Goal: Information Seeking & Learning: Find specific page/section

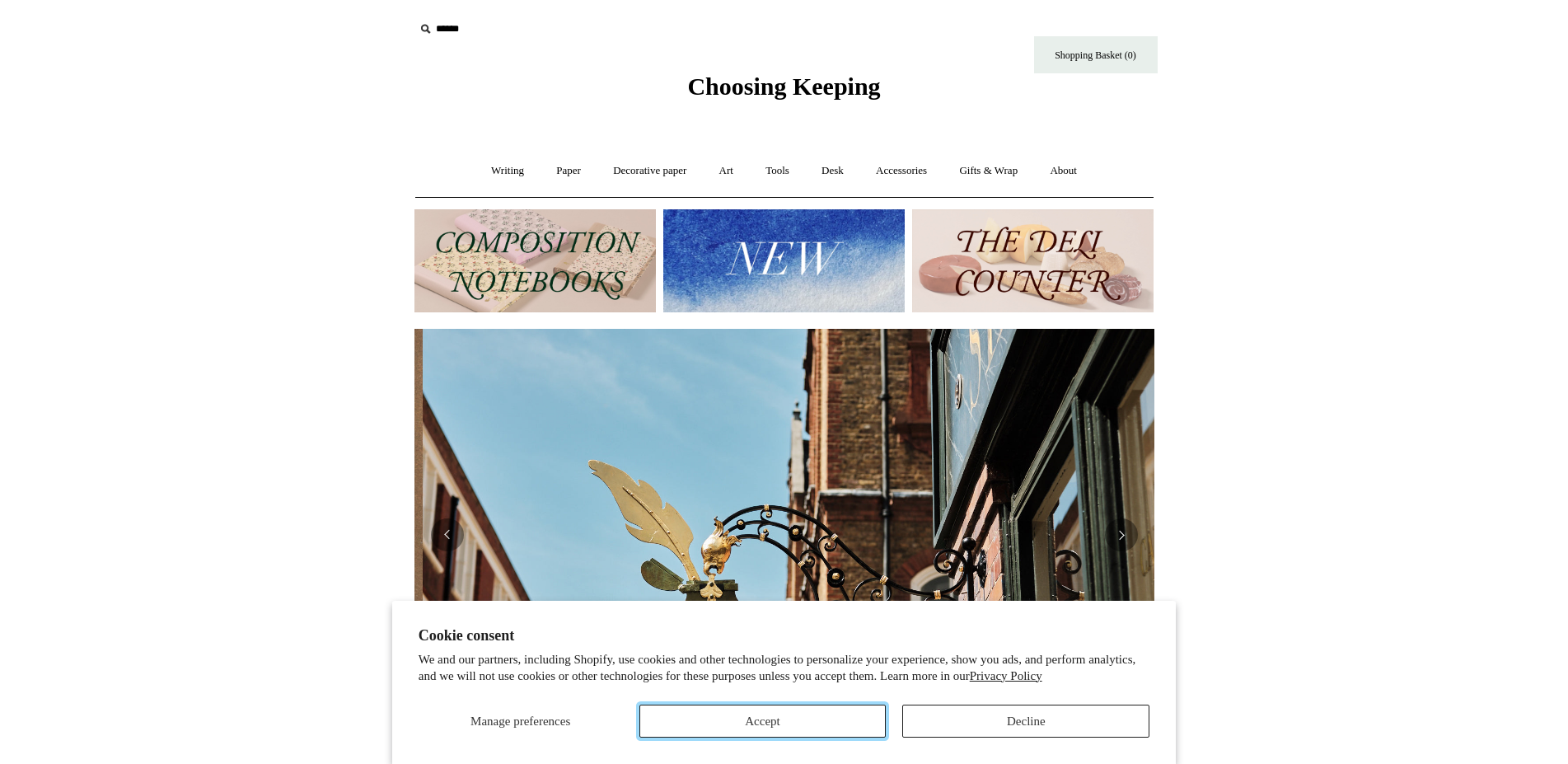
scroll to position [0, 740]
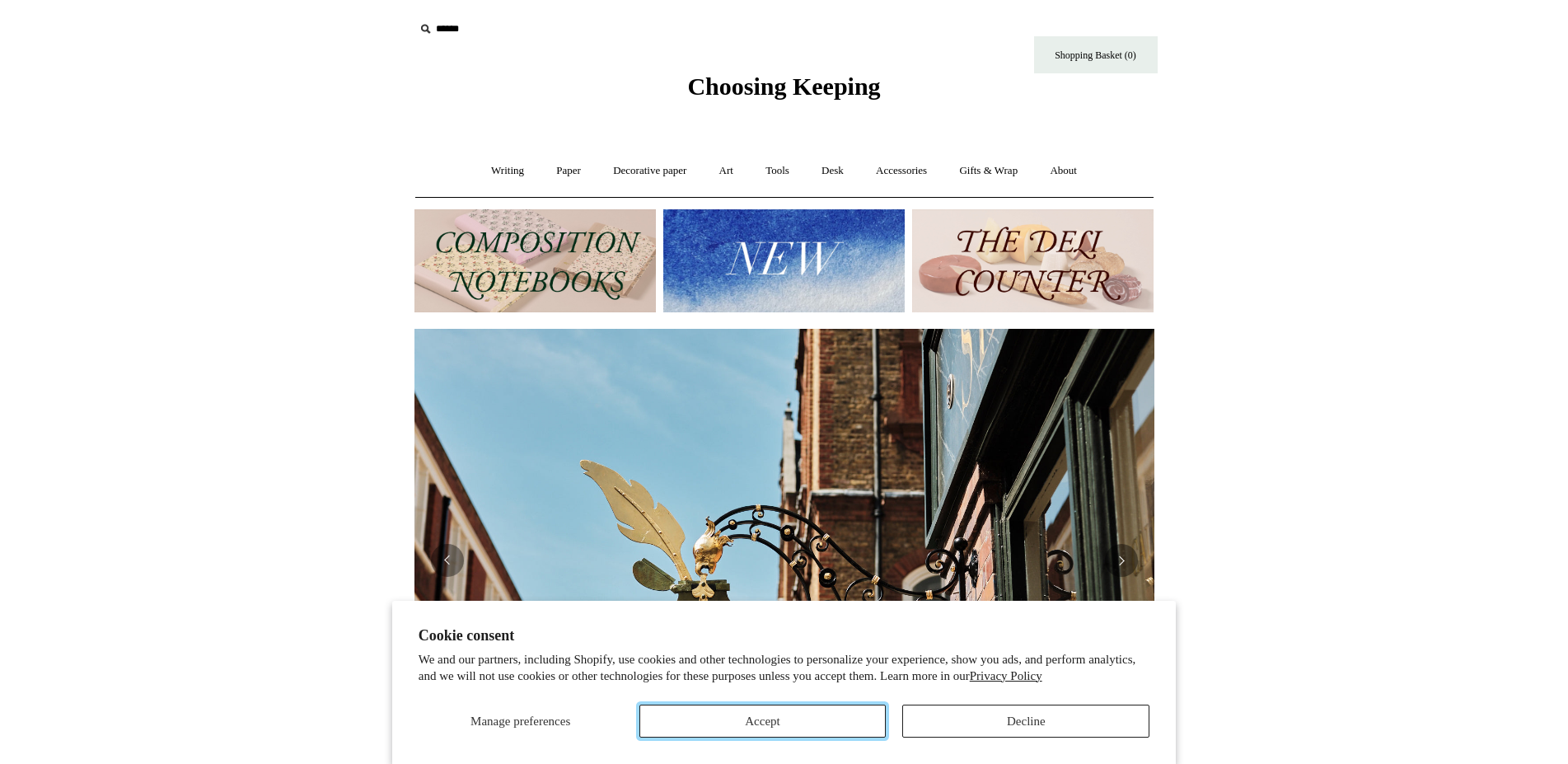
click at [781, 730] on button "Accept" at bounding box center [763, 721] width 247 height 33
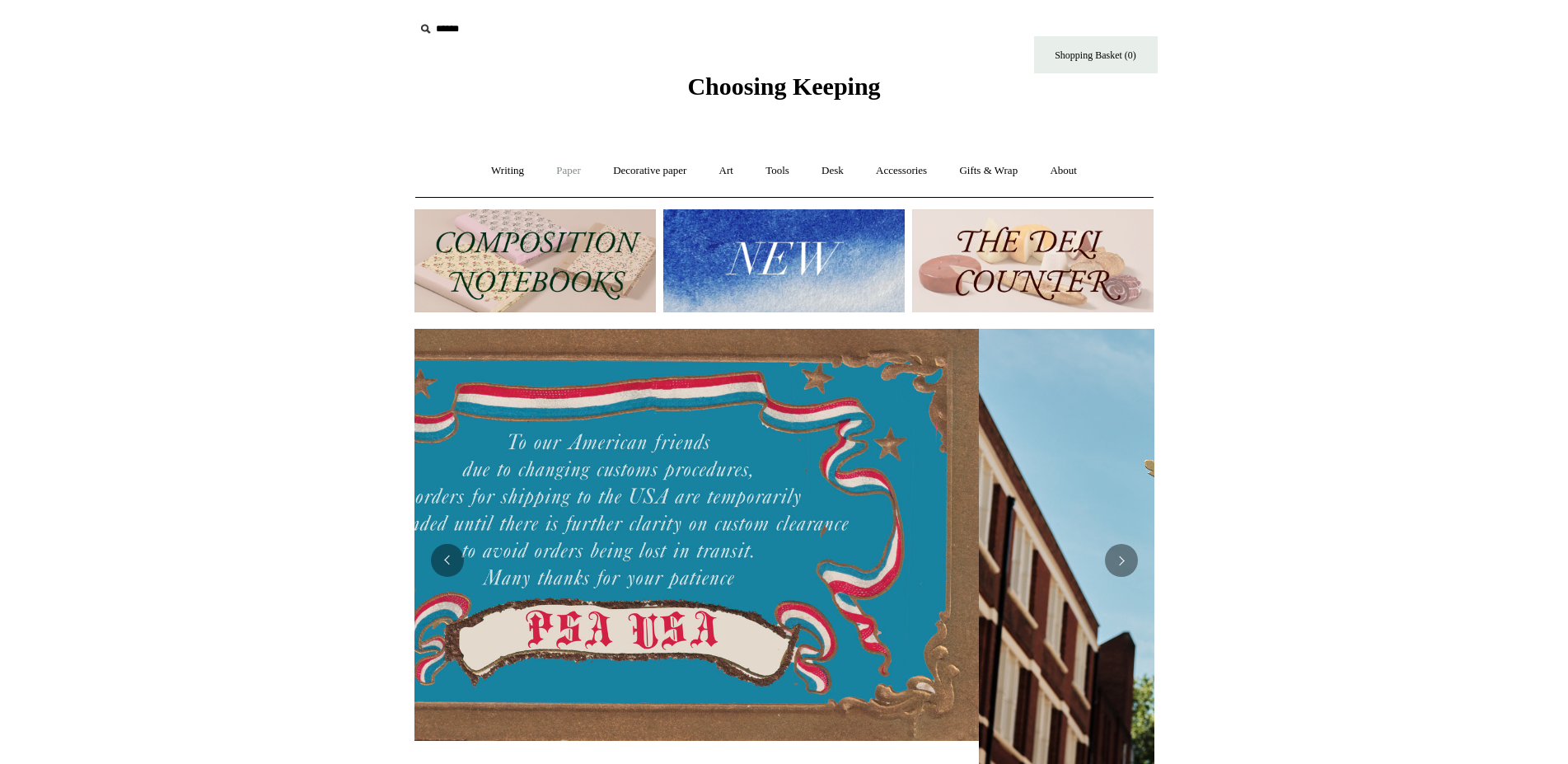
scroll to position [0, 7]
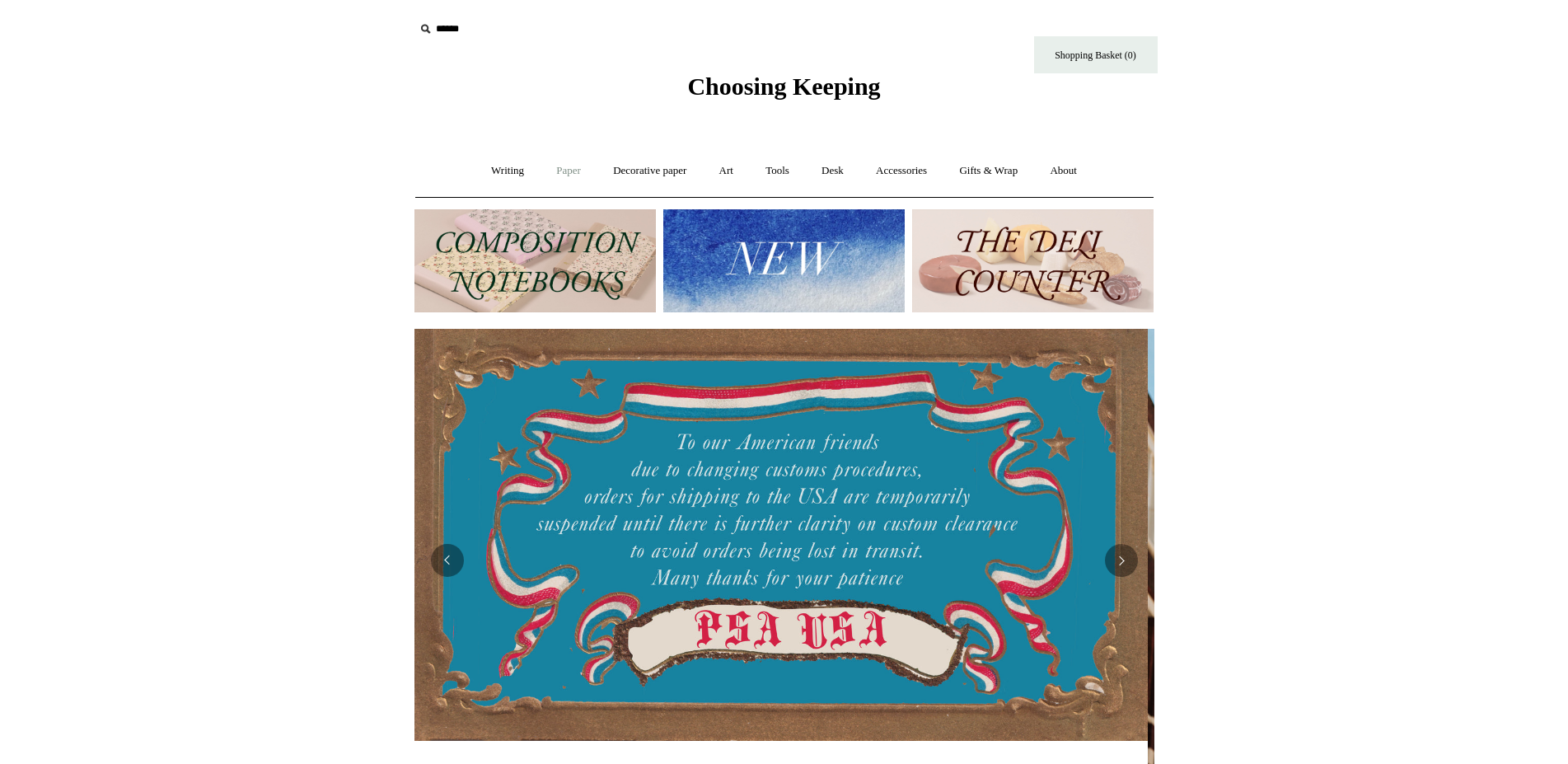
click at [567, 170] on link "Paper +" at bounding box center [568, 171] width 54 height 44
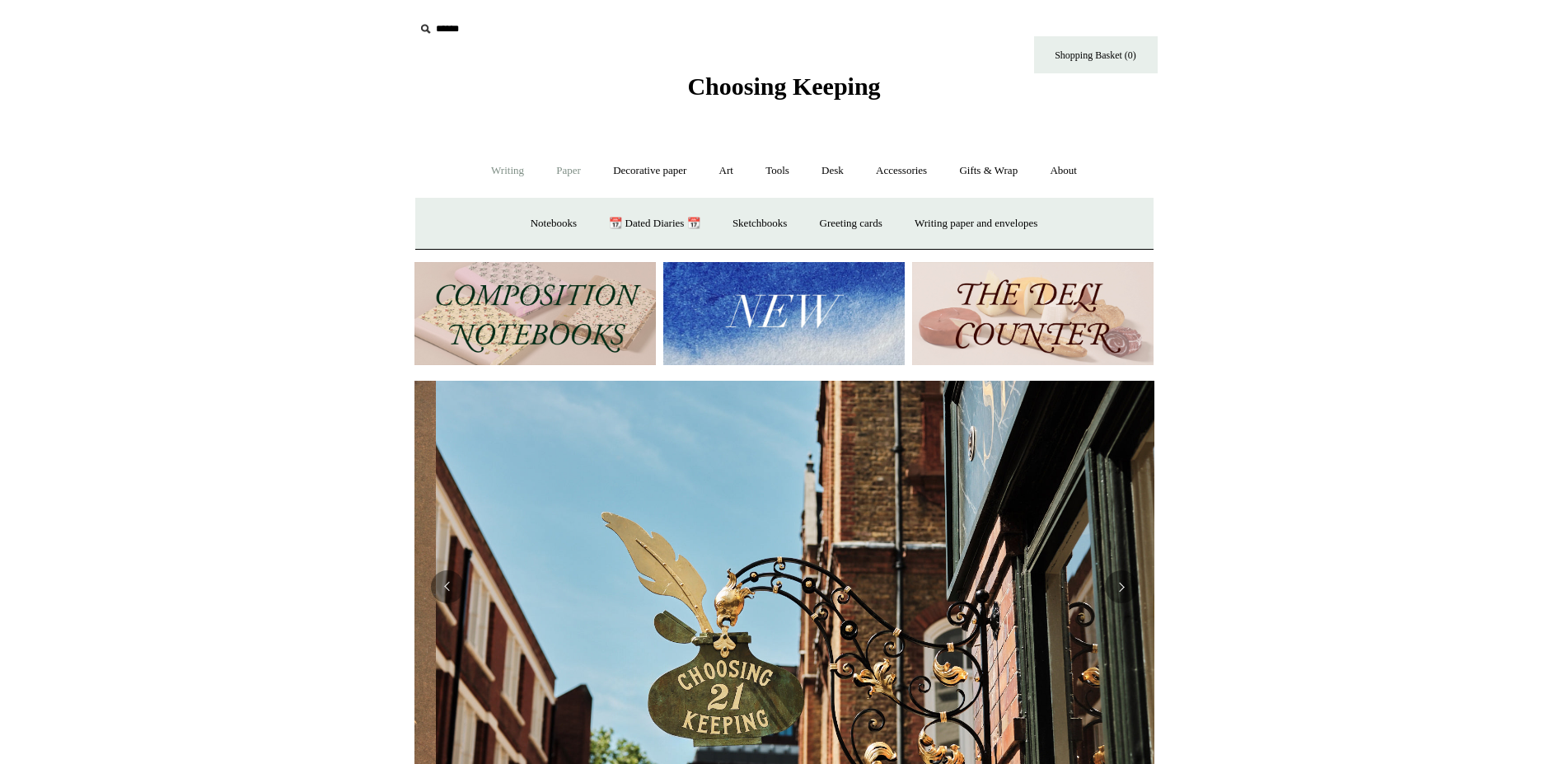
scroll to position [0, 740]
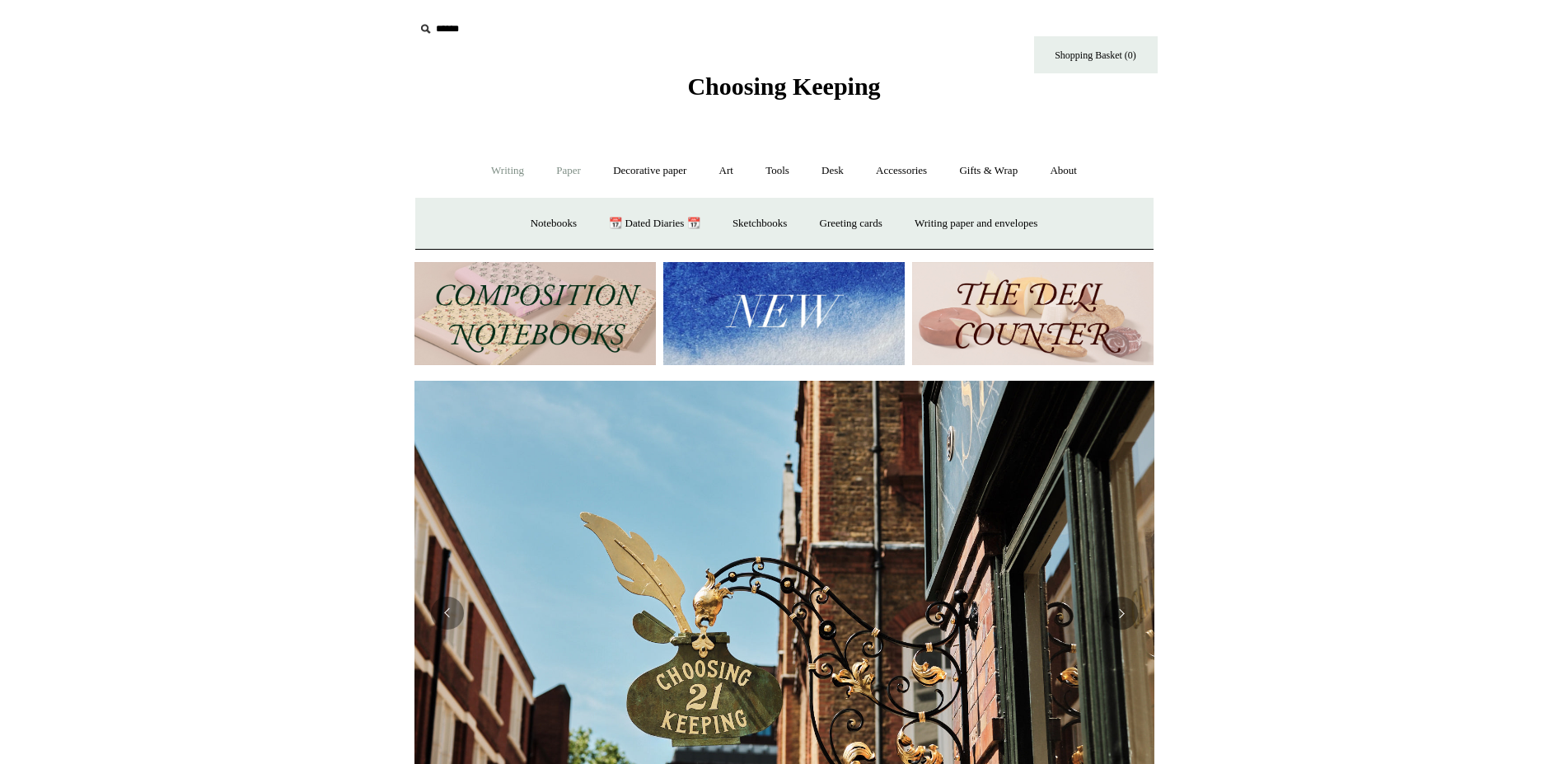
click at [495, 167] on link "Writing +" at bounding box center [507, 171] width 63 height 44
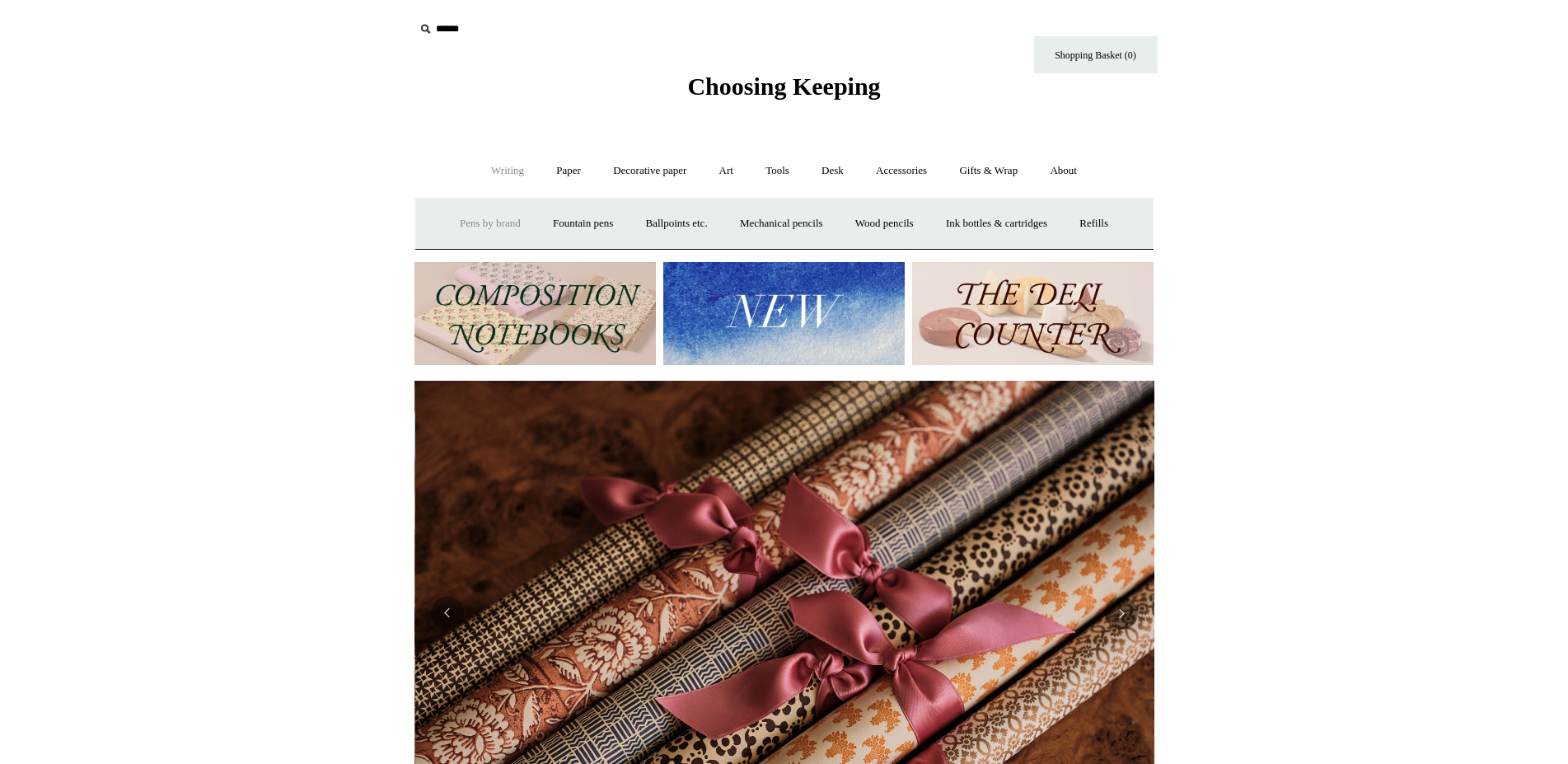
scroll to position [0, 1480]
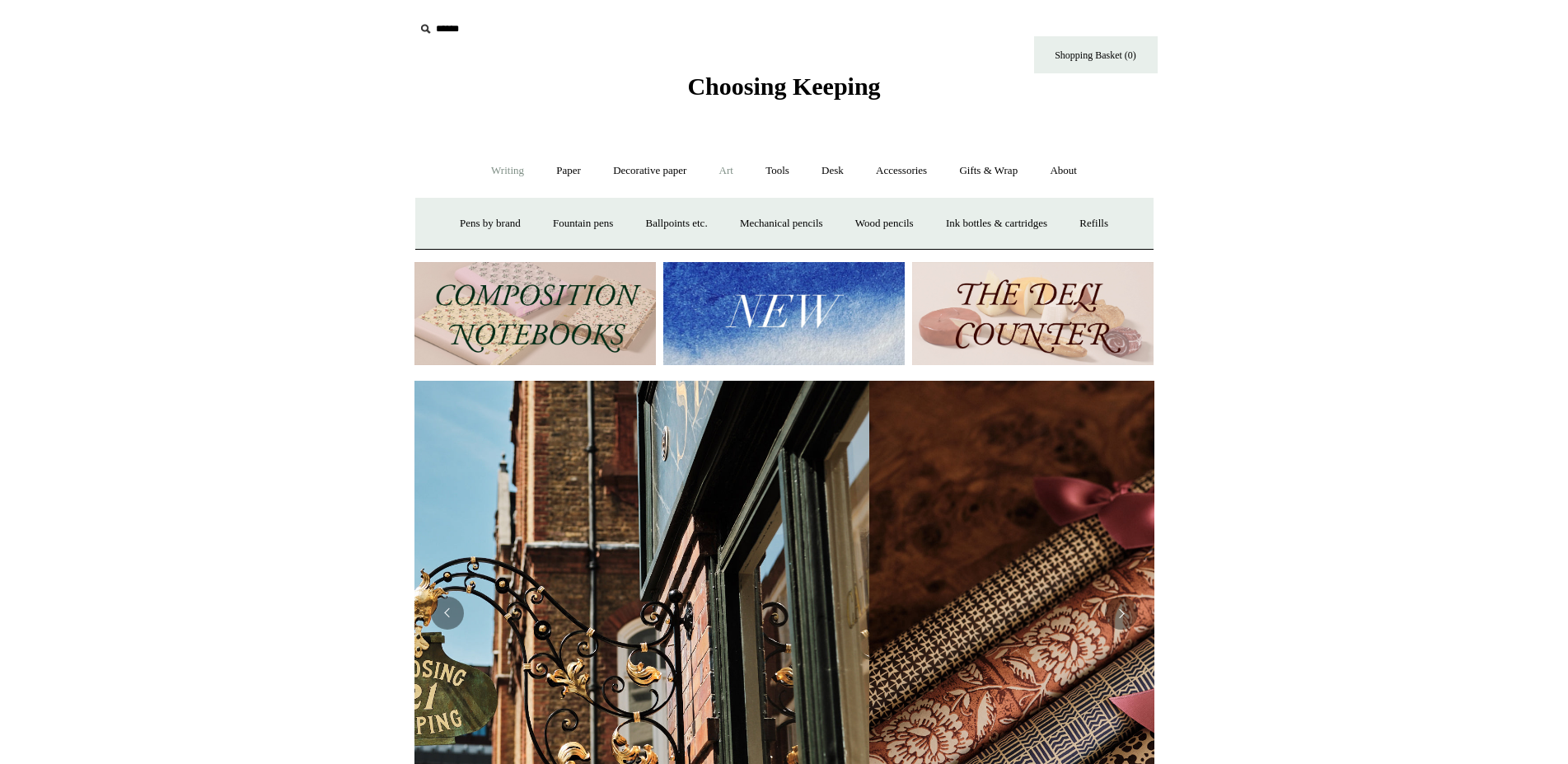
click at [733, 172] on link "Art +" at bounding box center [726, 171] width 44 height 44
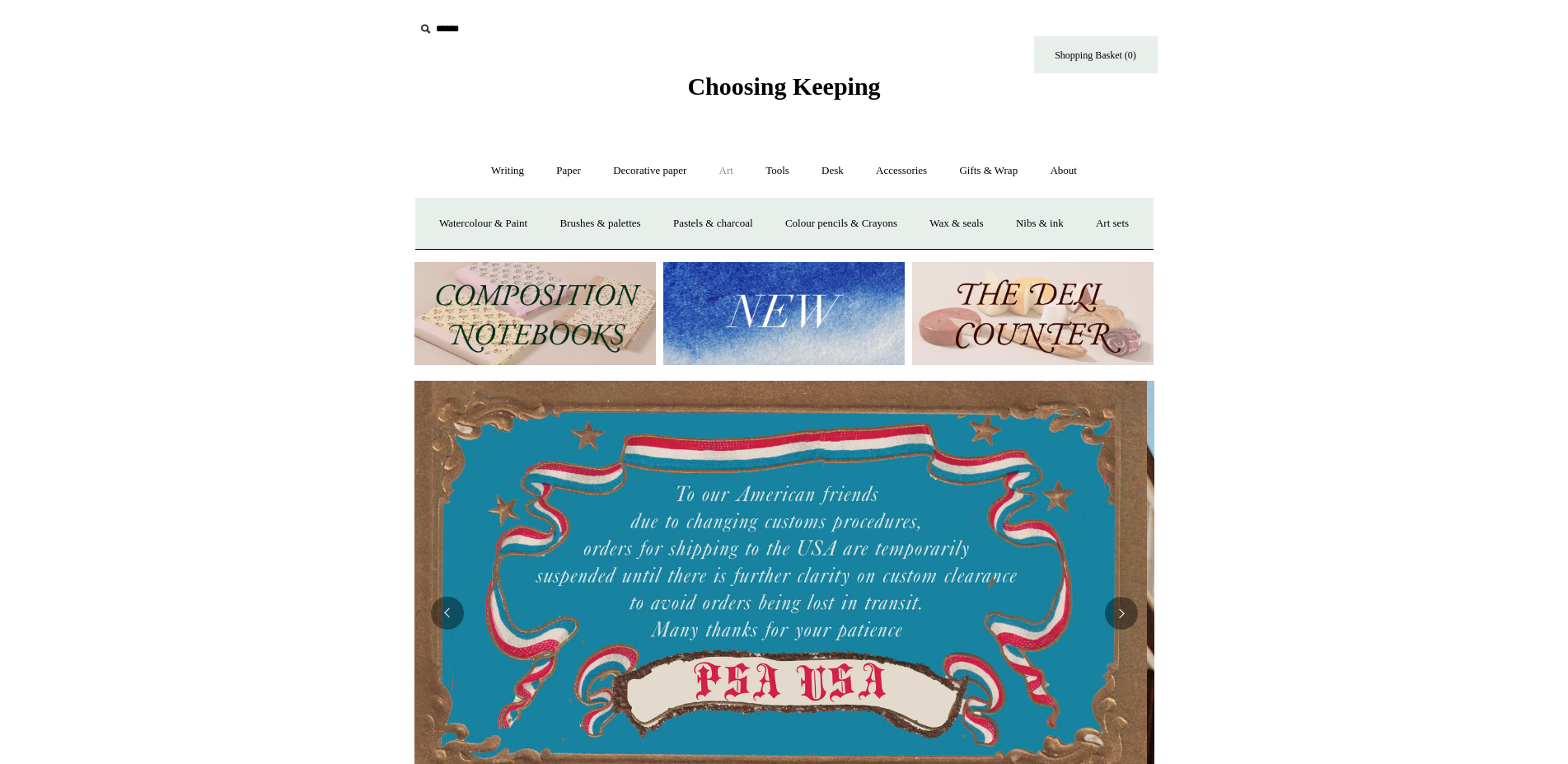
scroll to position [0, 0]
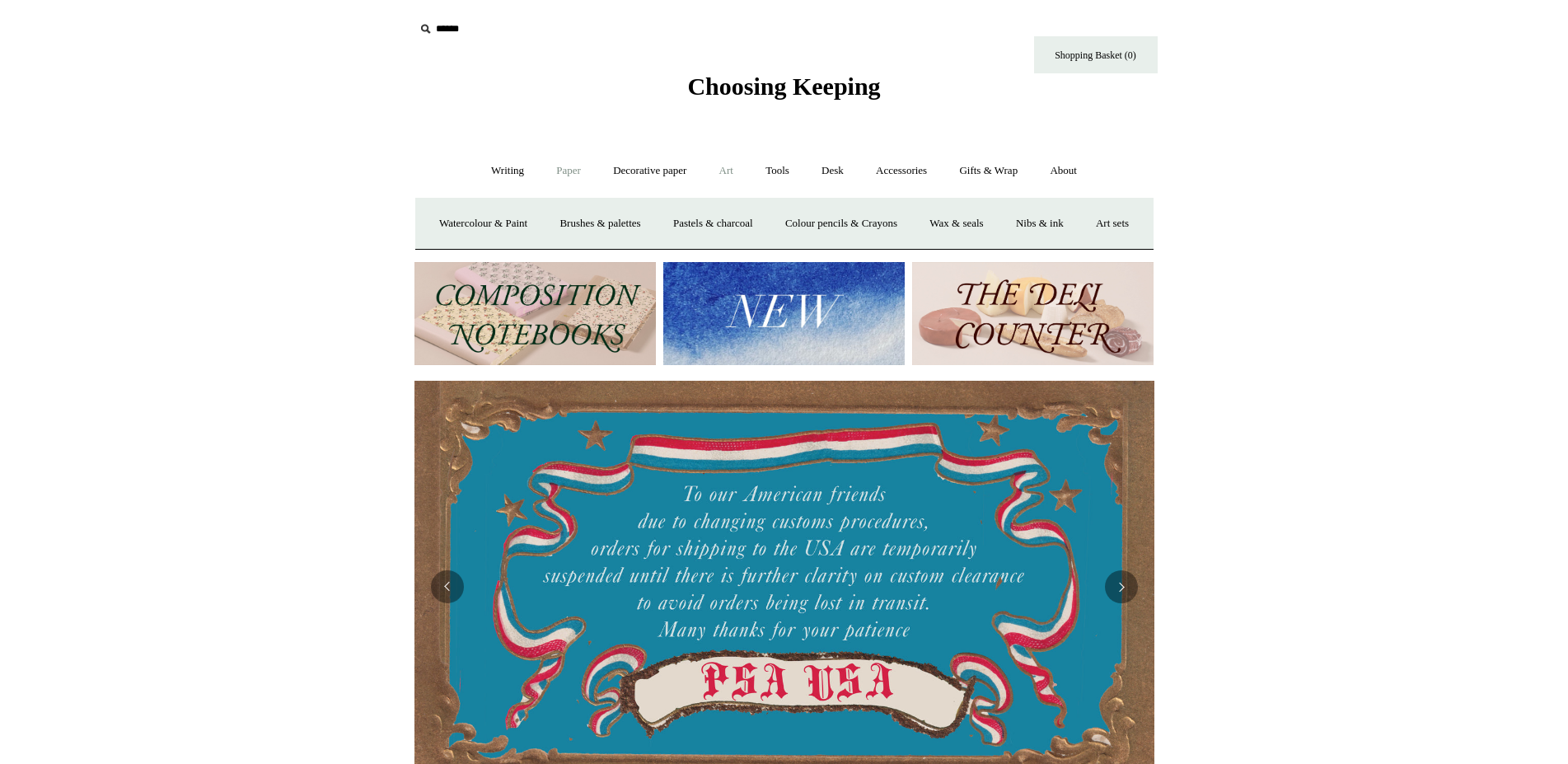
click at [566, 173] on link "Paper +" at bounding box center [568, 171] width 54 height 44
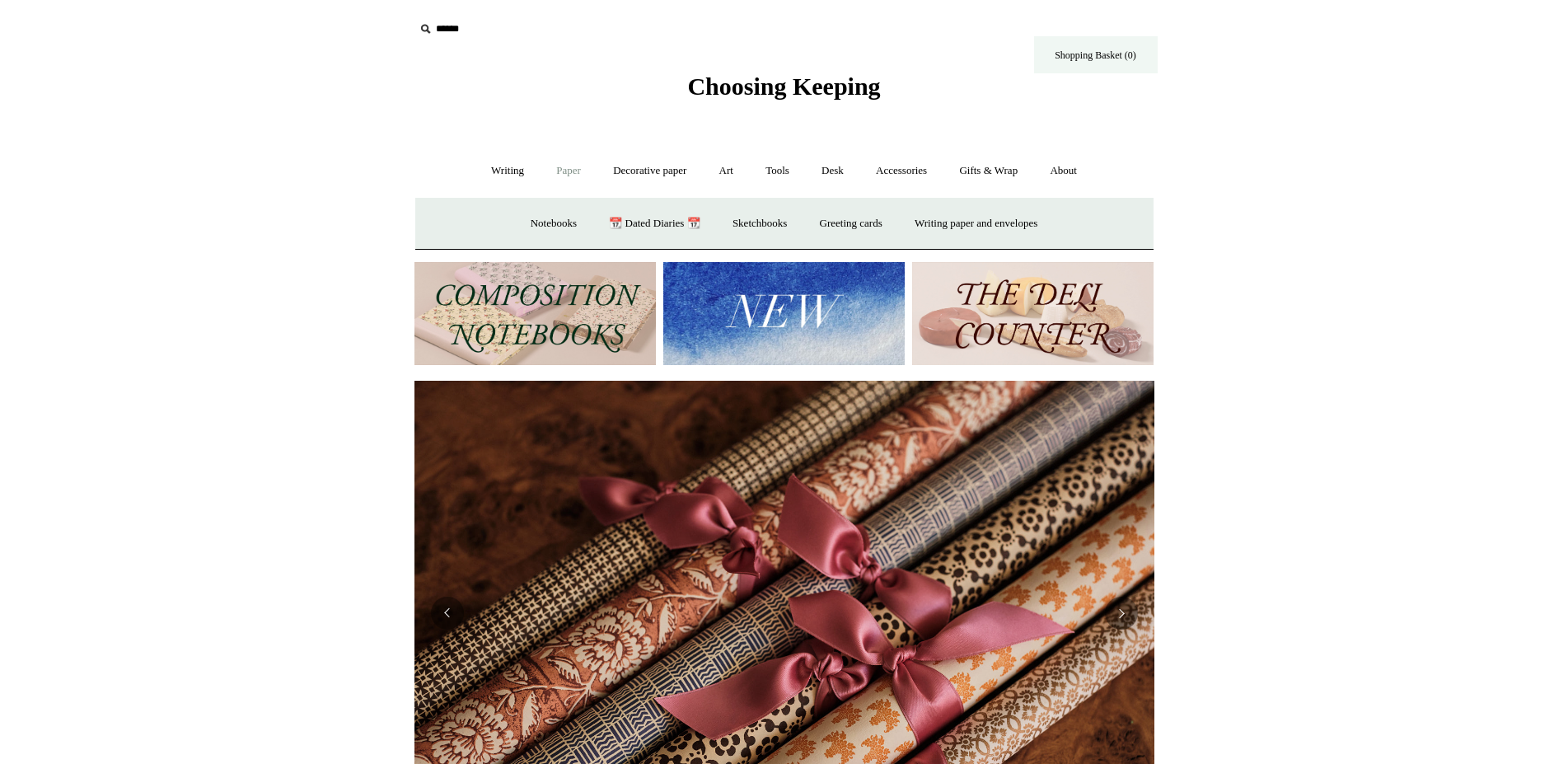
click at [1071, 60] on link "Shopping Basket (0)" at bounding box center [1096, 54] width 124 height 37
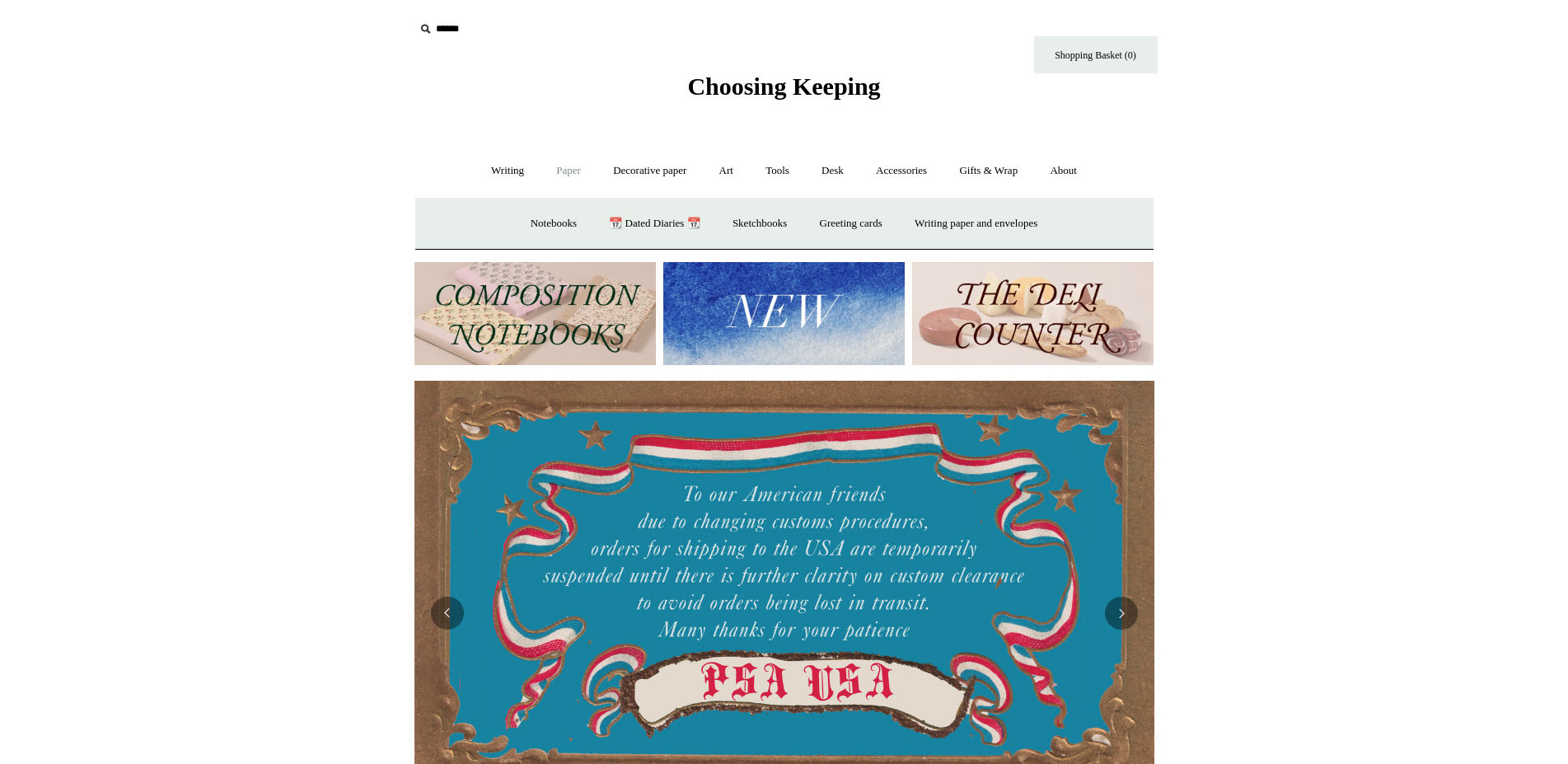
click at [437, 32] on input "text" at bounding box center [515, 28] width 202 height 30
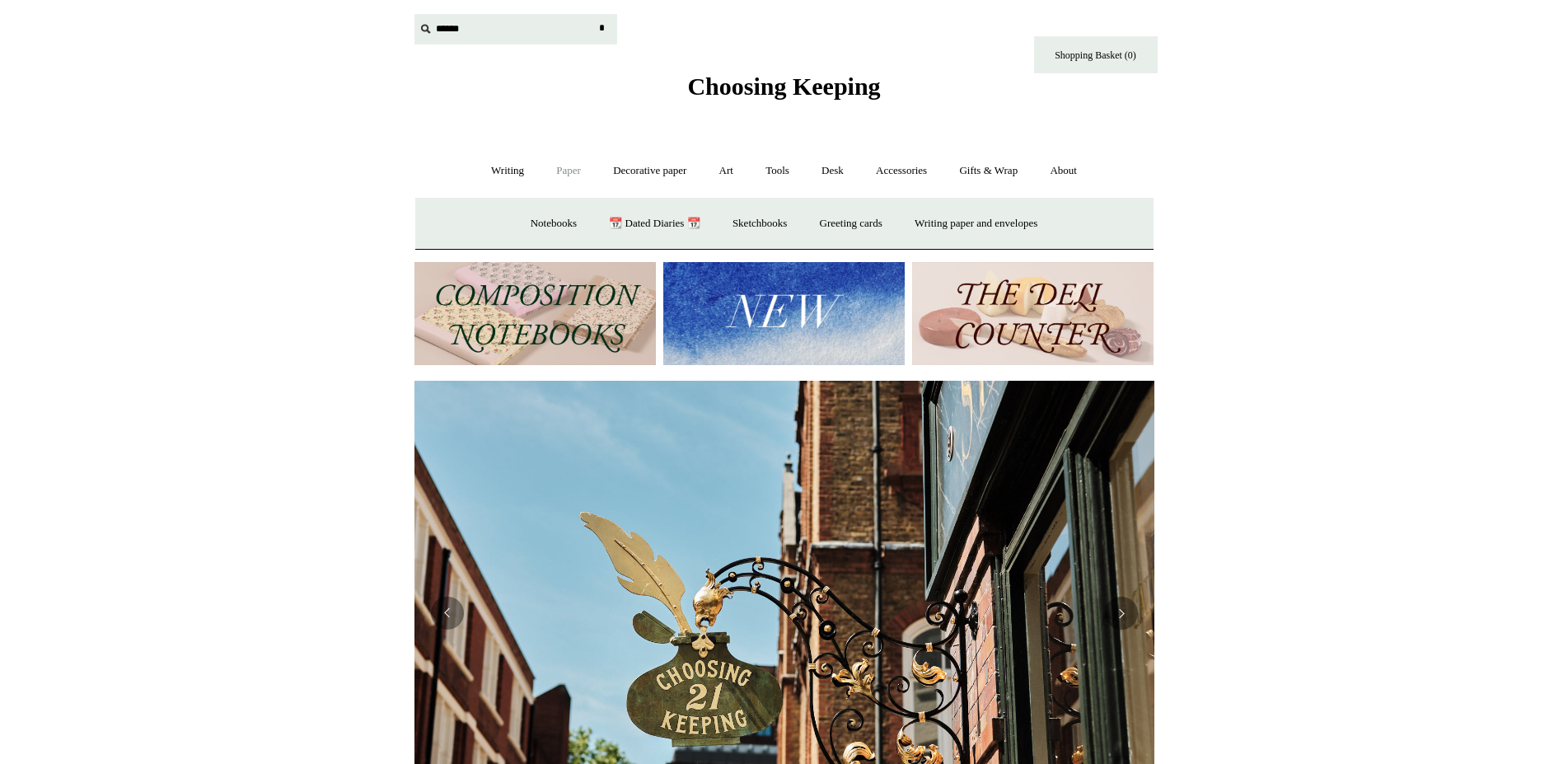
click at [606, 32] on input "*" at bounding box center [602, 28] width 16 height 28
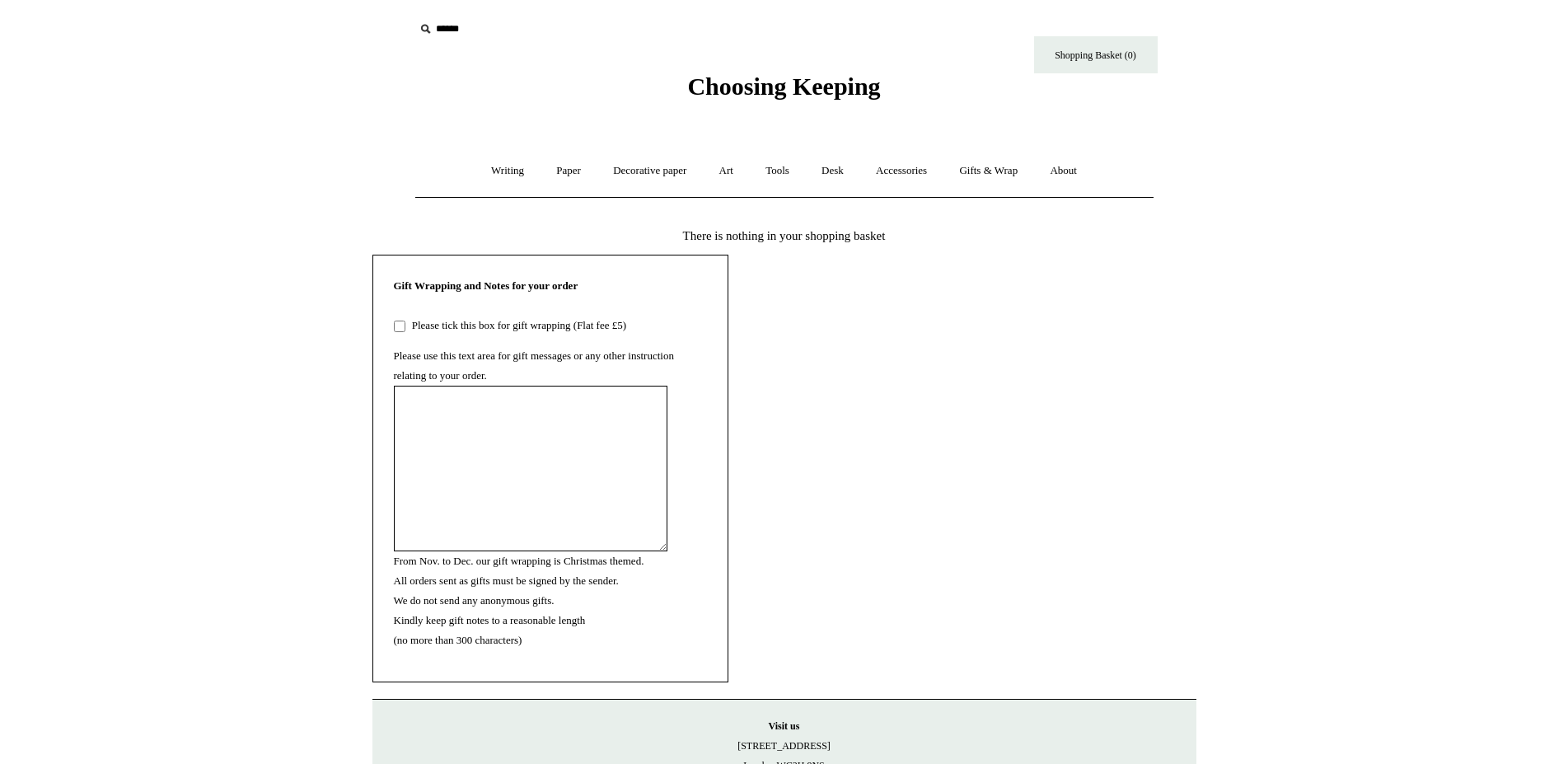
click at [422, 25] on icon at bounding box center [425, 28] width 18 height 18
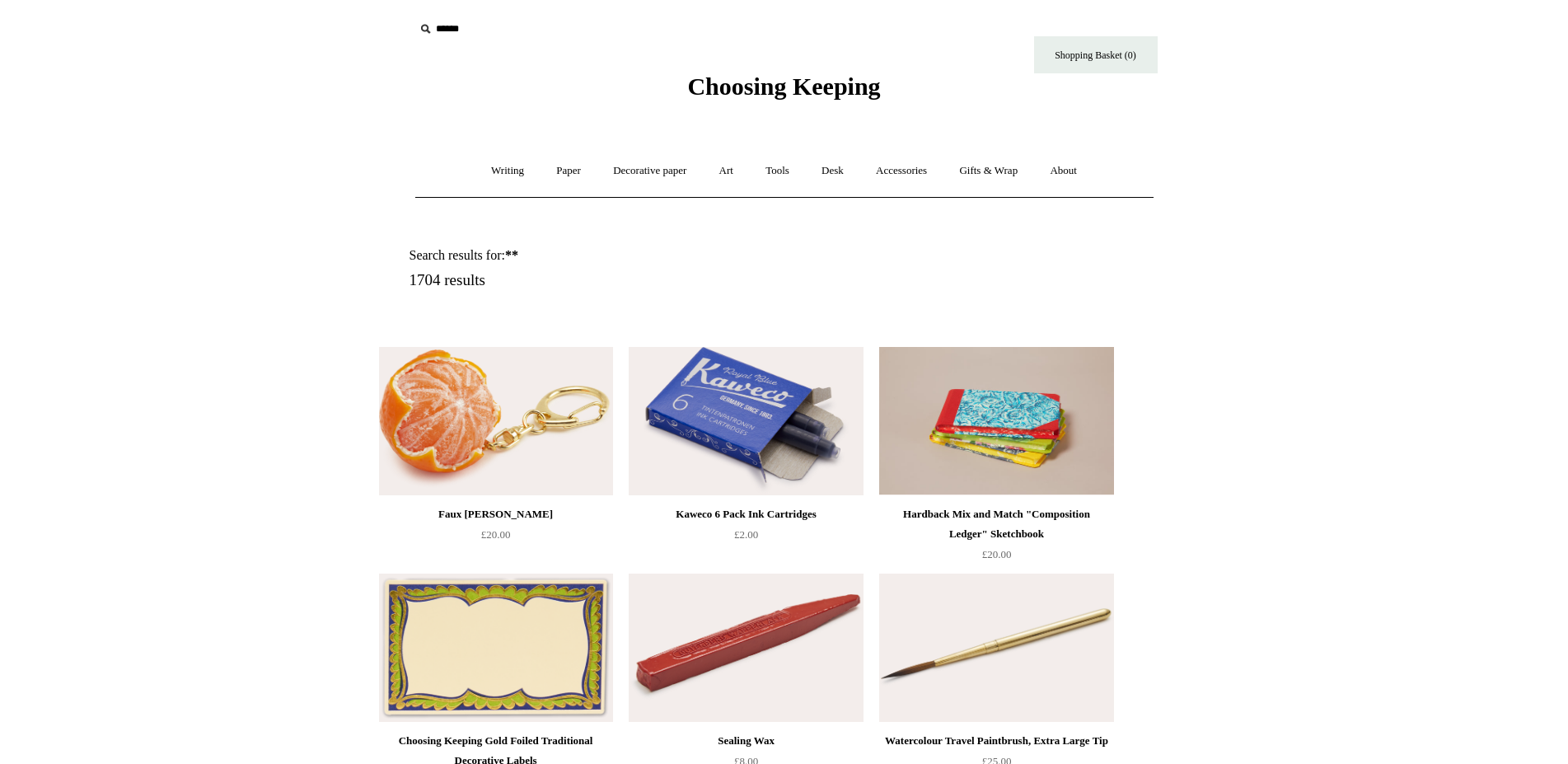
click at [437, 33] on input "text" at bounding box center [515, 28] width 202 height 30
type input "********"
click at [594, 14] on input "*" at bounding box center [602, 28] width 16 height 28
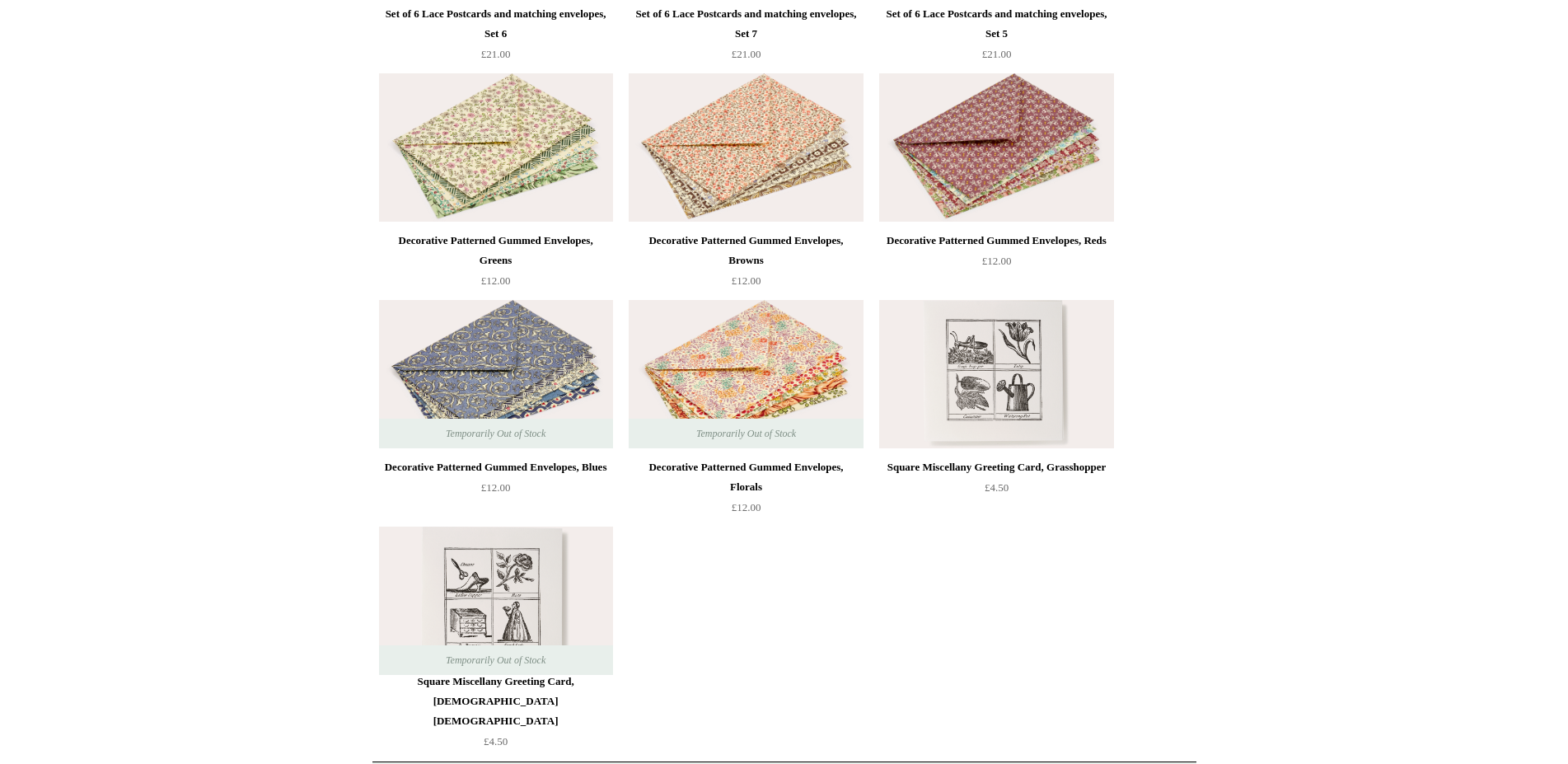
scroll to position [3703, 0]
